Goal: Information Seeking & Learning: Learn about a topic

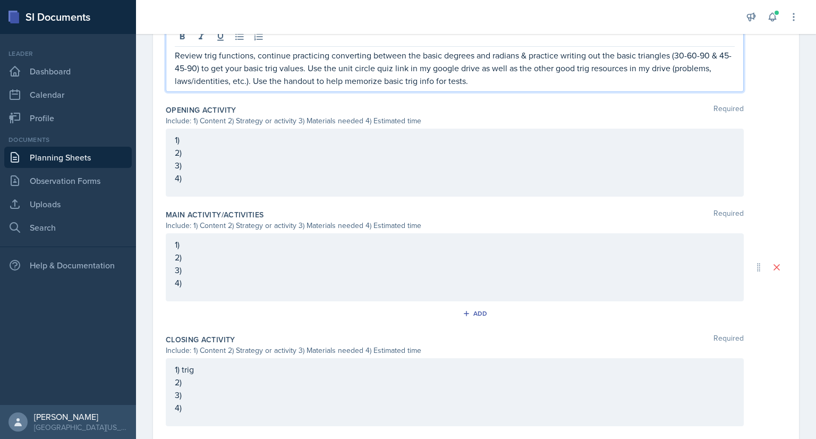
scroll to position [338, 0]
click at [198, 371] on div "1) trig 2) 3) 4)" at bounding box center [455, 392] width 578 height 68
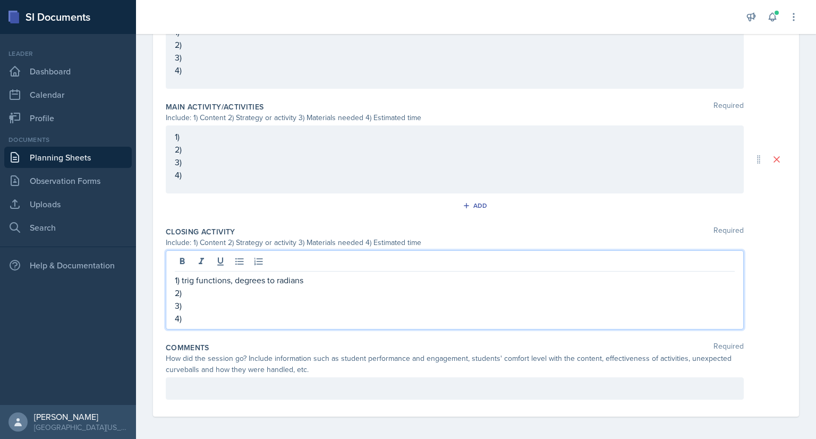
scroll to position [428, 0]
click at [196, 293] on p "2)" at bounding box center [455, 292] width 560 height 13
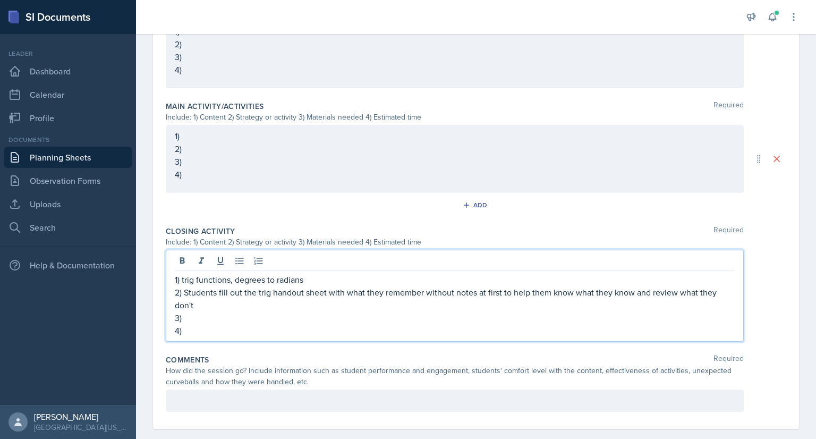
click at [188, 319] on p "3)" at bounding box center [455, 318] width 560 height 13
click at [200, 308] on p "2) Students fill out the trig handout sheet with what they remember without not…" at bounding box center [455, 299] width 560 height 26
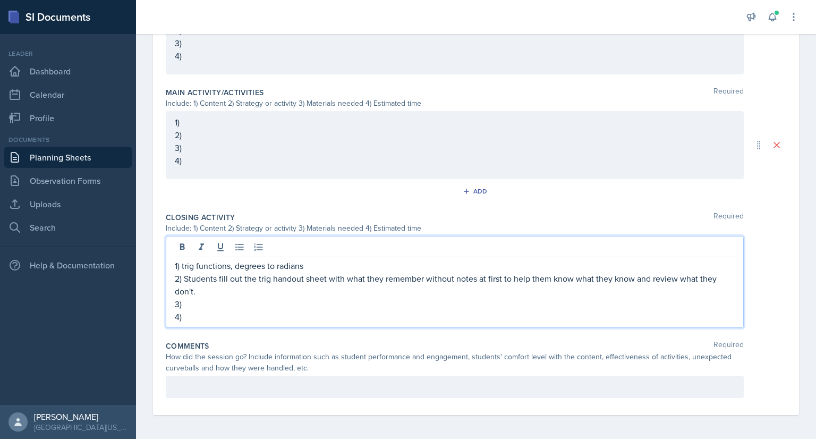
click at [211, 305] on p "3)" at bounding box center [455, 304] width 560 height 13
click at [191, 317] on p "4)" at bounding box center [455, 316] width 560 height 13
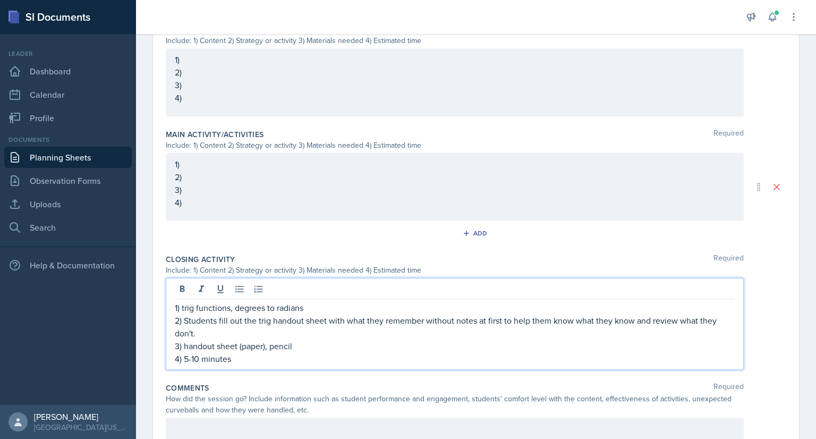
scroll to position [395, 0]
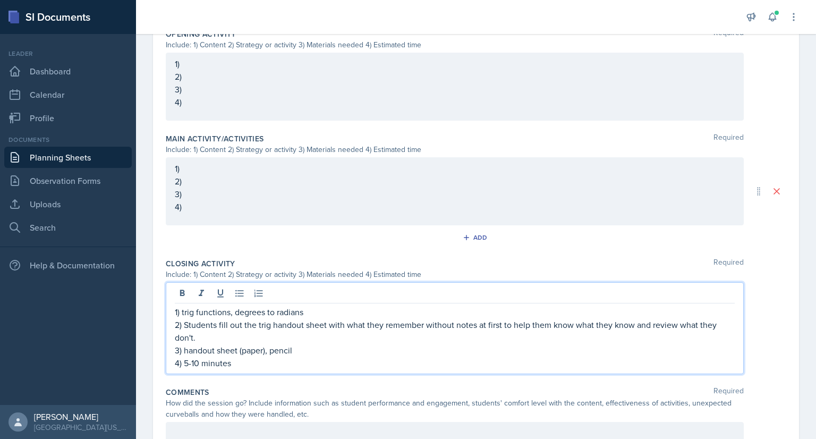
click at [304, 313] on p "1) trig functions, degrees to radians" at bounding box center [455, 312] width 560 height 13
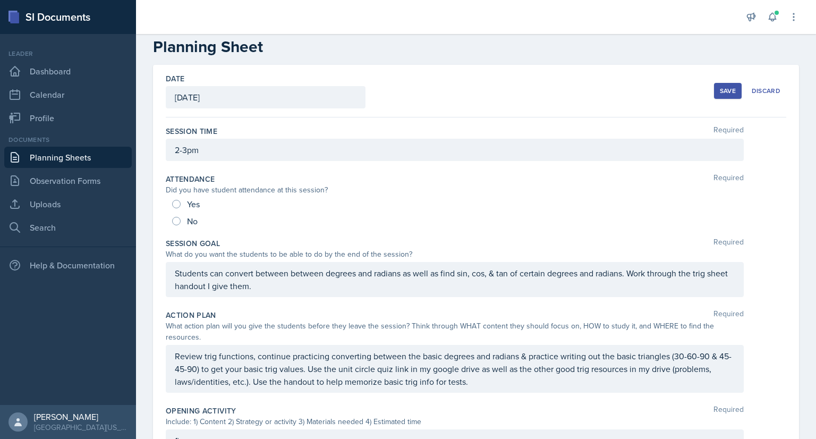
scroll to position [16, 0]
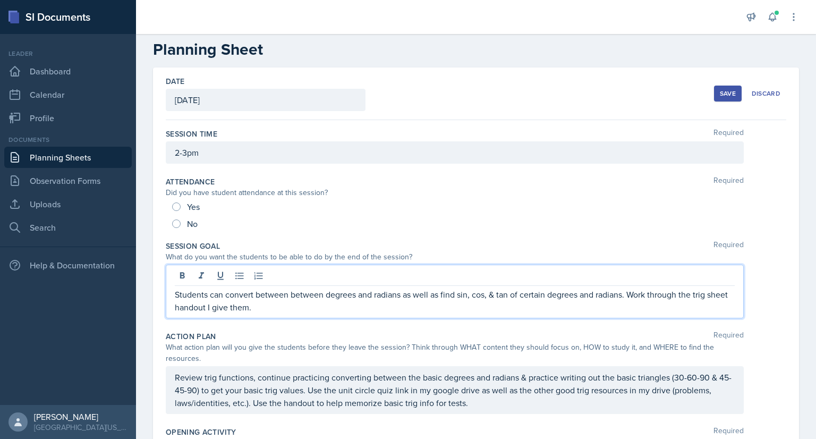
click at [287, 290] on p "Students can convert between between degrees and radians as well as find sin, c…" at bounding box center [455, 301] width 560 height 26
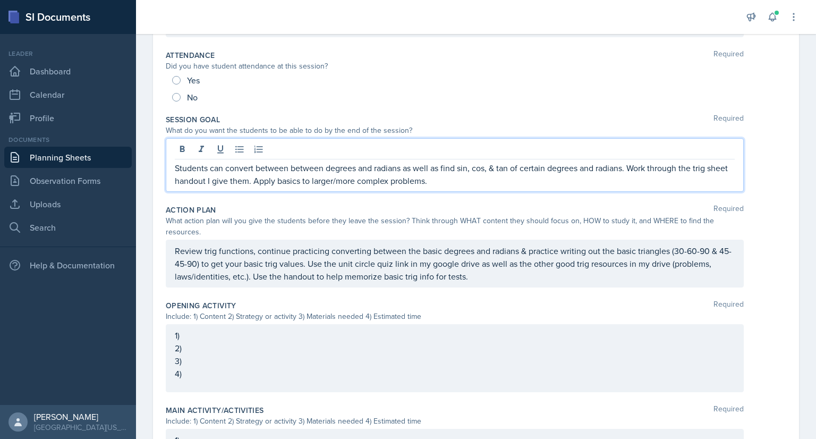
scroll to position [161, 0]
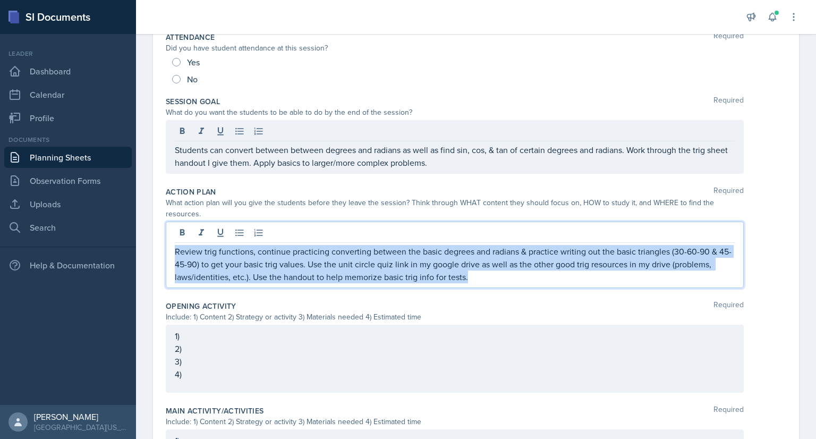
drag, startPoint x: 174, startPoint y: 249, endPoint x: 466, endPoint y: 274, distance: 292.9
click at [466, 274] on p "Review trig functions, continue practicing converting between the basic degrees…" at bounding box center [455, 264] width 560 height 38
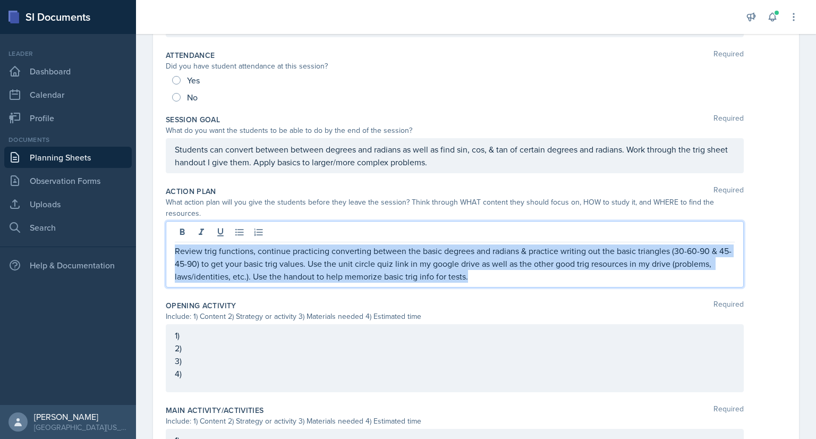
copy p "Review trig functions, continue practicing converting between the basic degrees…"
